Goal: Task Accomplishment & Management: Use online tool/utility

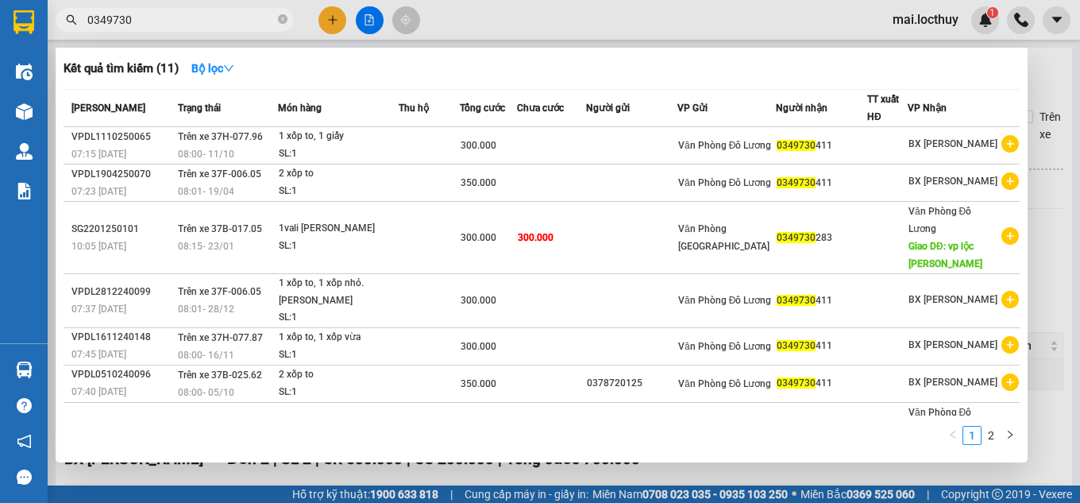
click at [285, 17] on icon "close-circle" at bounding box center [283, 19] width 10 height 10
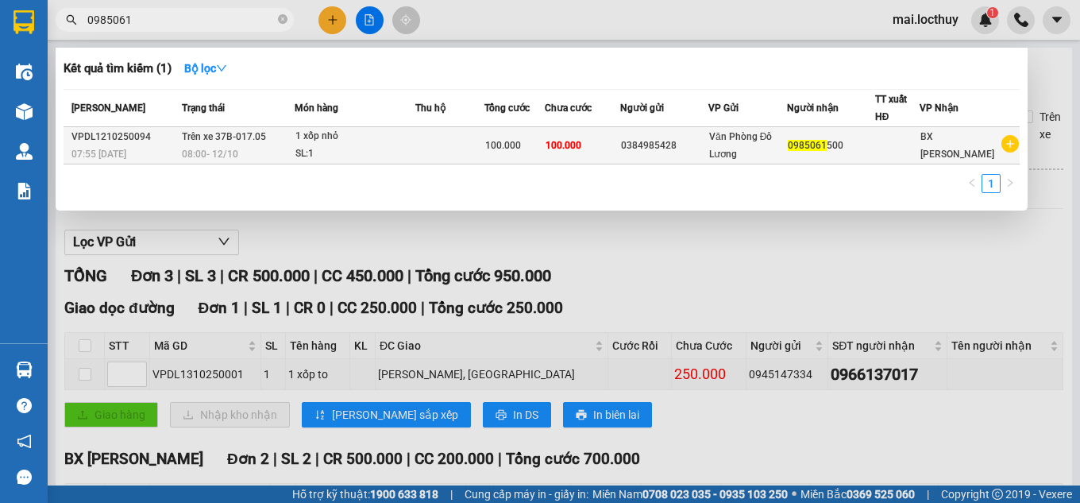
type input "0985061"
click at [397, 136] on div "1 xốp nhỏ" at bounding box center [354, 136] width 119 height 17
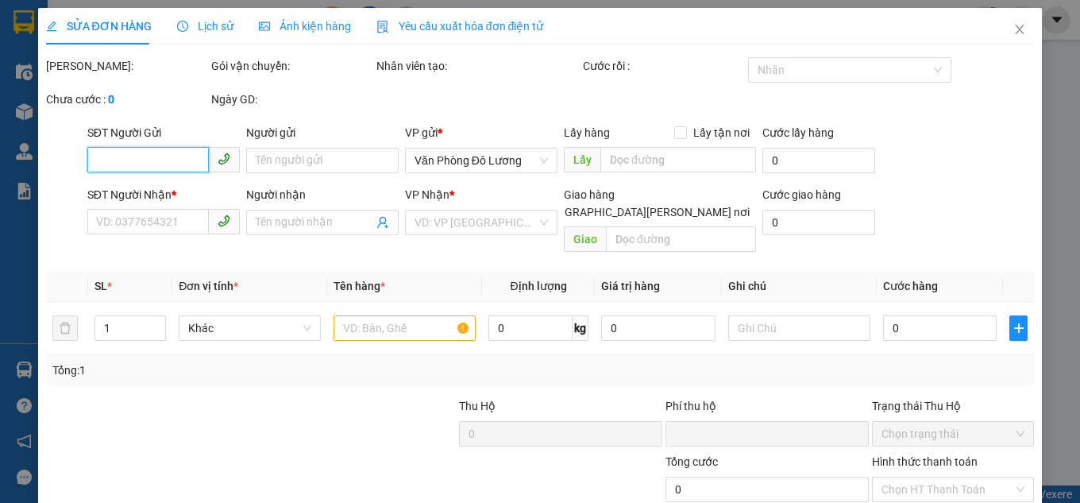
type input "0384985428"
type input "0985061500"
type input "0"
type input "100.000"
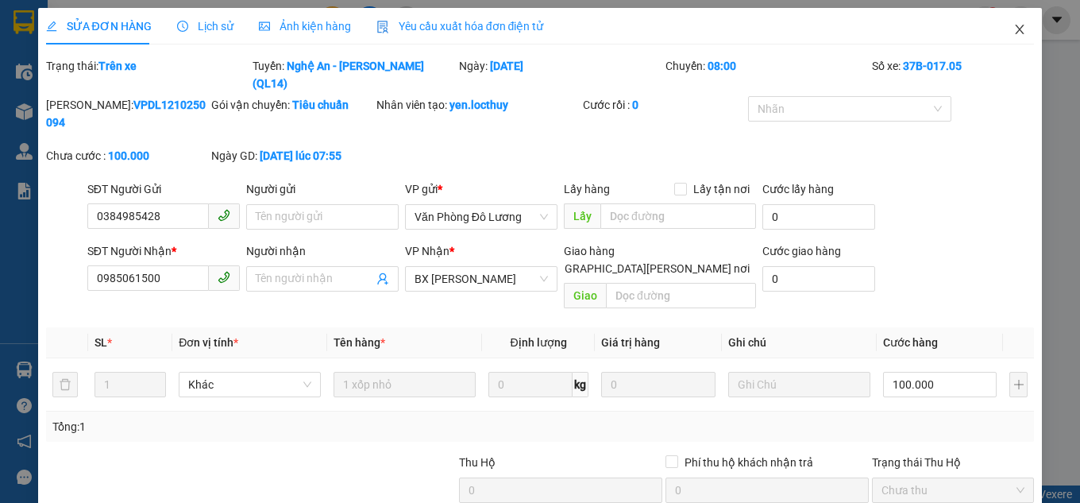
click at [1017, 29] on span "Close" at bounding box center [1019, 30] width 44 height 44
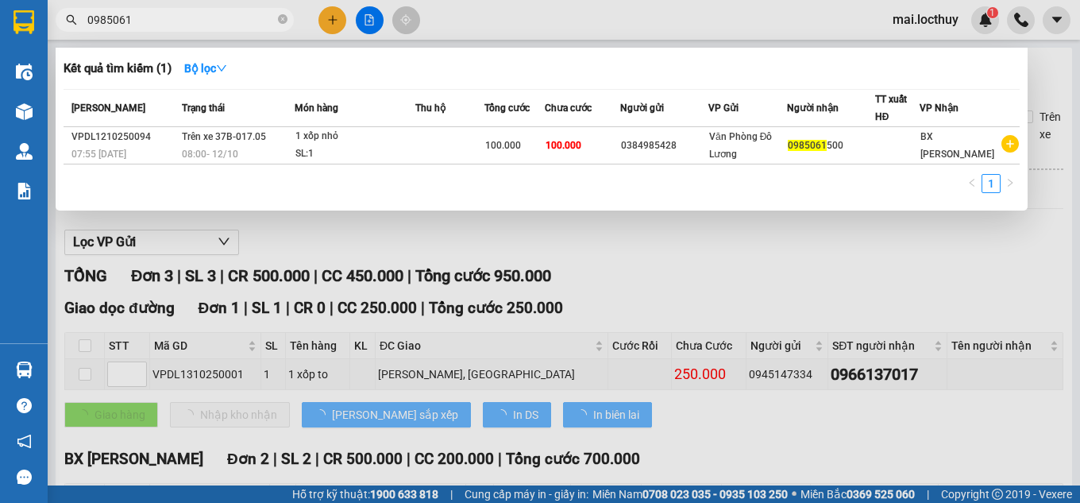
click at [202, 24] on input "0985061" at bounding box center [180, 19] width 187 height 17
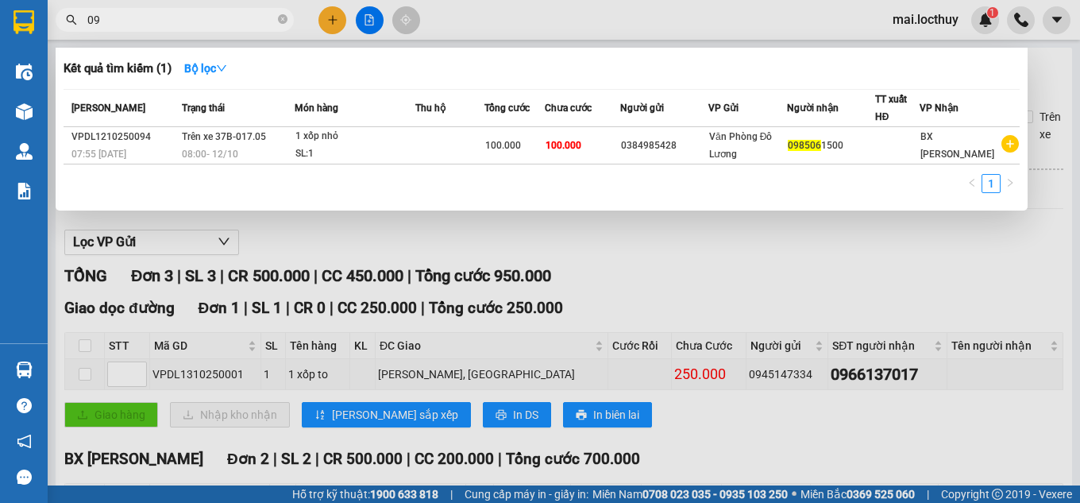
type input "0"
